Goal: Understand process/instructions: Learn how to perform a task or action

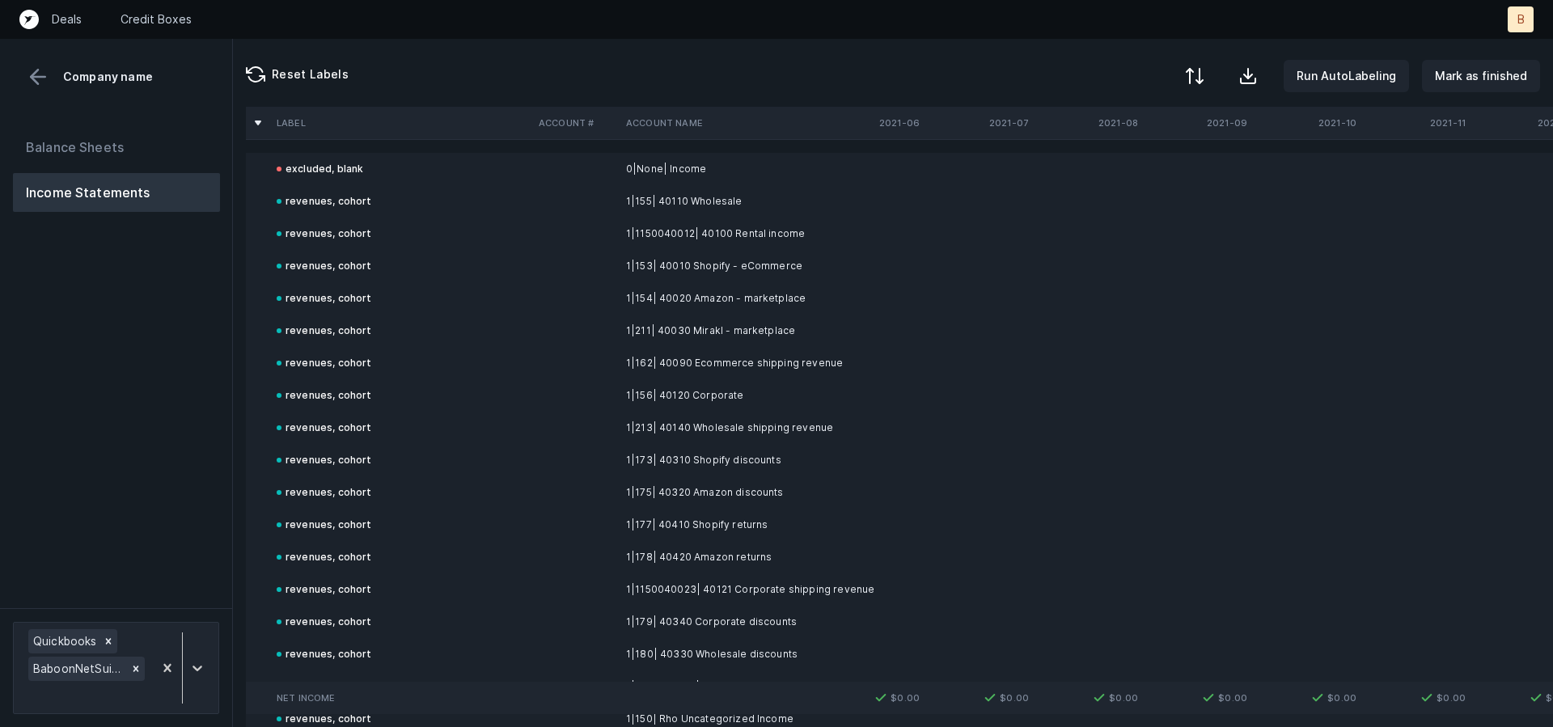
click at [1204, 74] on div at bounding box center [1194, 75] width 19 height 19
click at [1105, 170] on div "By Hum label" at bounding box center [1091, 171] width 71 height 19
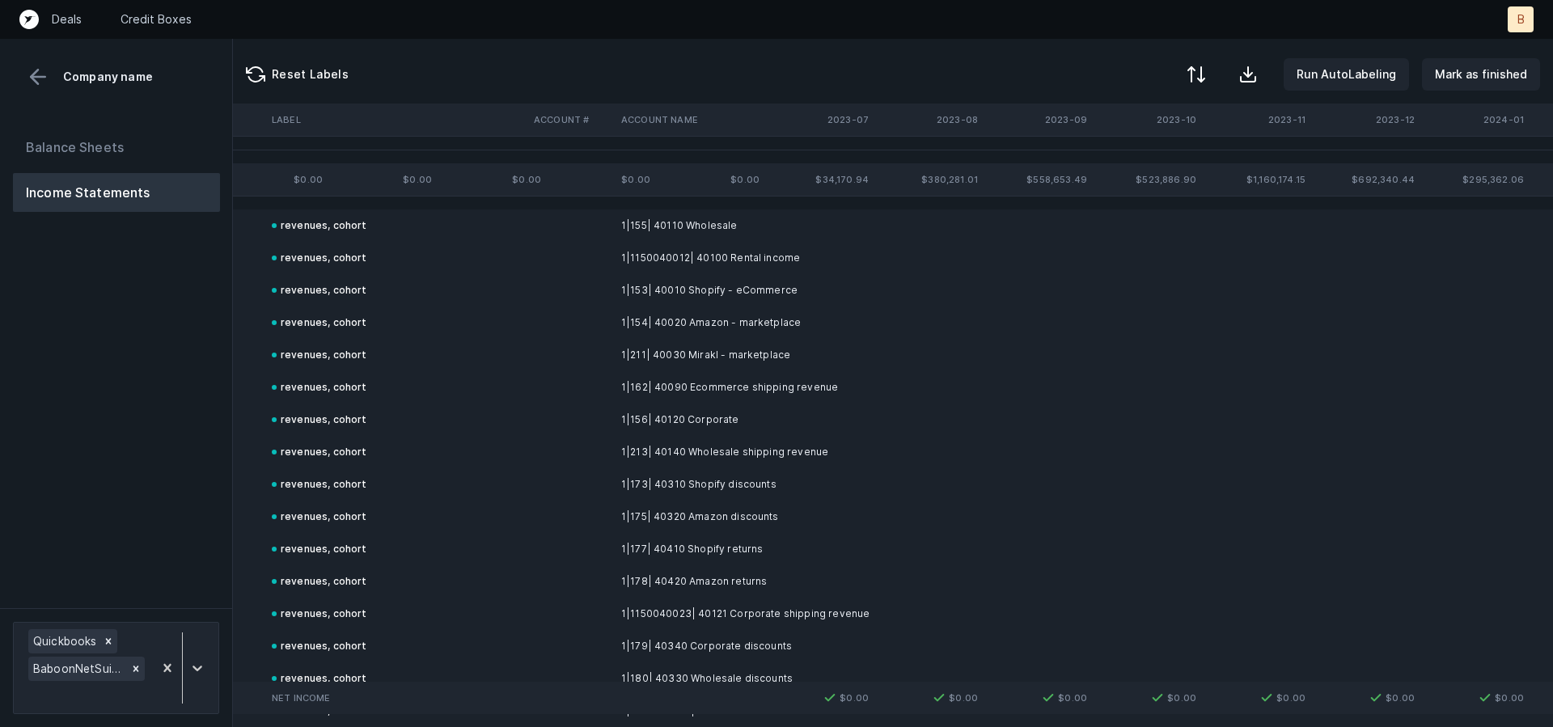
scroll to position [0, 2827]
drag, startPoint x: 1427, startPoint y: 179, endPoint x: 1418, endPoint y: 176, distance: 10.0
click at [1418, 176] on tr "revenues $0.00 $0.00 $0.00 $0.00 $0.00 $0.00 $0.00 $0.00 $0.00 $0.00 $0.00 $0.0…" at bounding box center [543, 179] width 6248 height 32
copy tr "$295,362.06 $257,064.41 $351,726.70 $404,746.46 $527,436.12 $507,256.88 $842,42…"
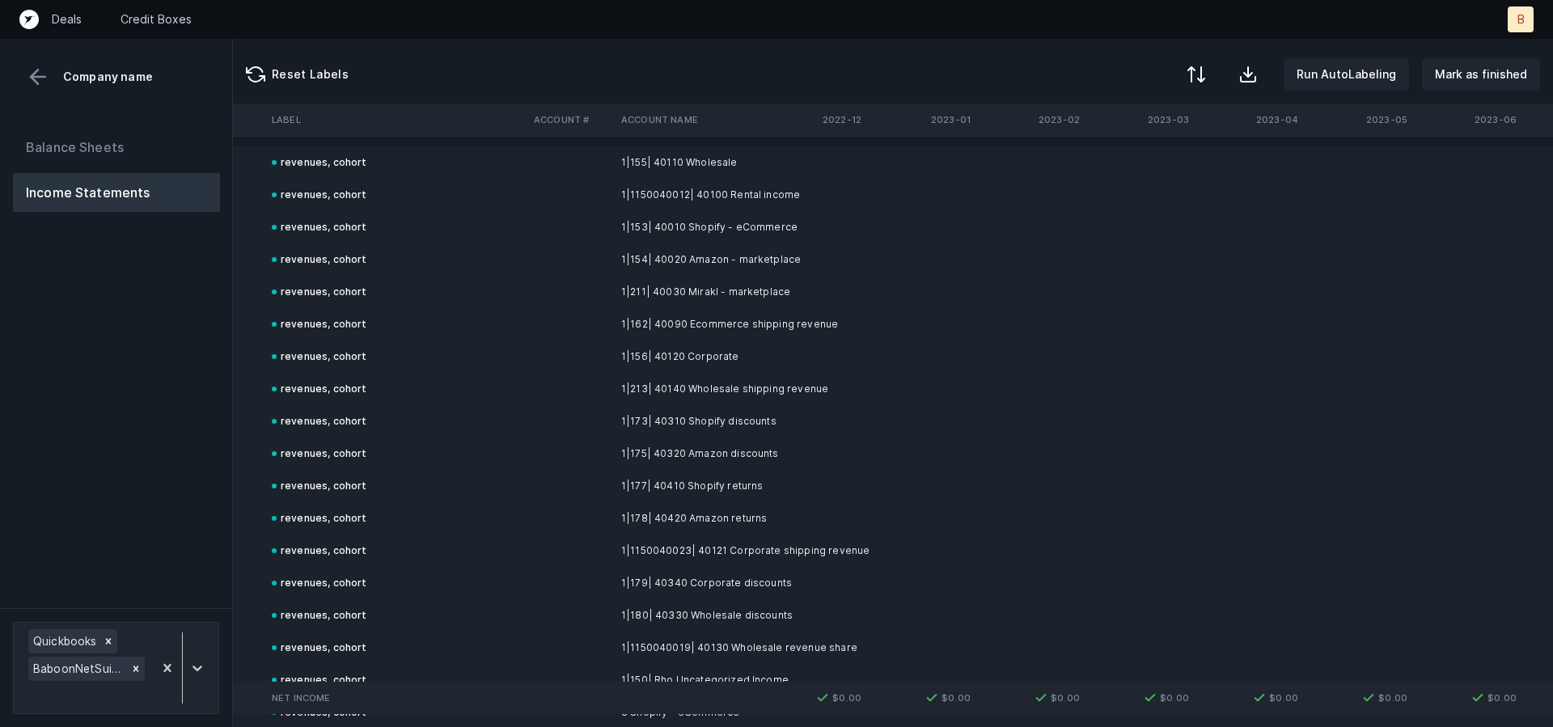
scroll to position [0, 2023]
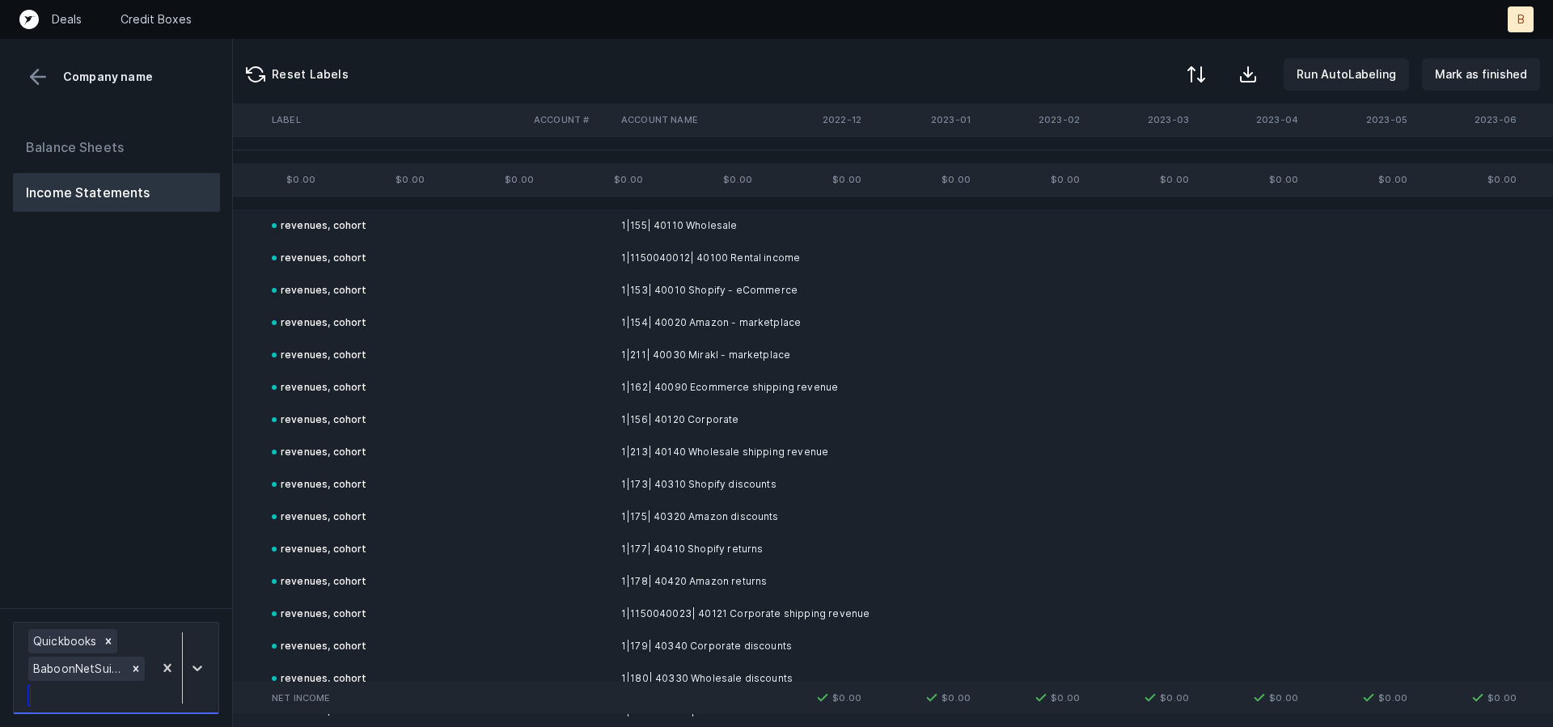
click at [93, 698] on div "Quickbooks BaboonNetSuite_P&L([DATE]-[DATE])_Cleaned.csv" at bounding box center [86, 668] width 133 height 84
click at [115, 500] on div "Balance Sheets Income Statements" at bounding box center [116, 361] width 233 height 493
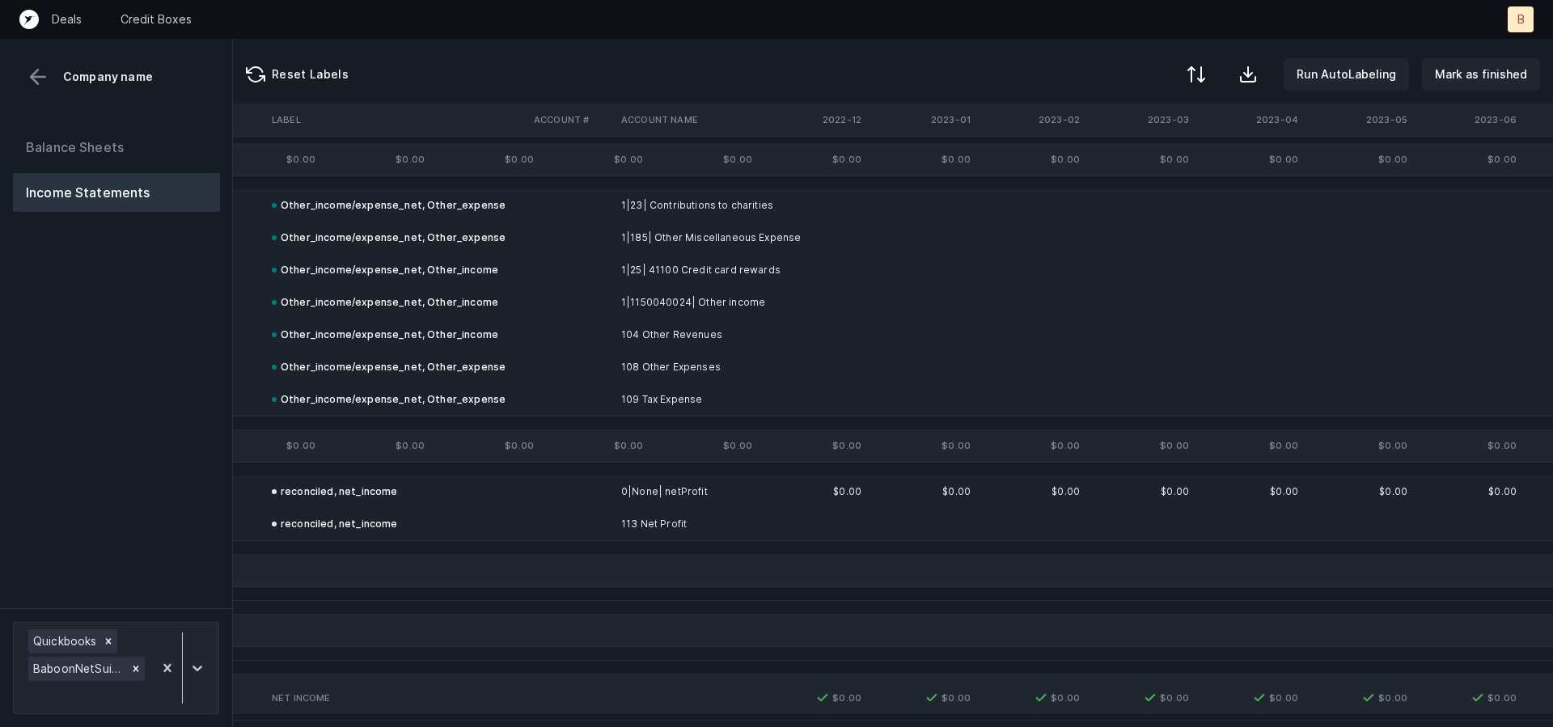
scroll to position [4520, 2017]
drag, startPoint x: 1192, startPoint y: 69, endPoint x: 1205, endPoint y: 71, distance: 13.2
click at [1198, 70] on button at bounding box center [1195, 76] width 36 height 36
click at [1072, 140] on div "By original order" at bounding box center [1101, 138] width 91 height 19
